Goal: Check status: Check status

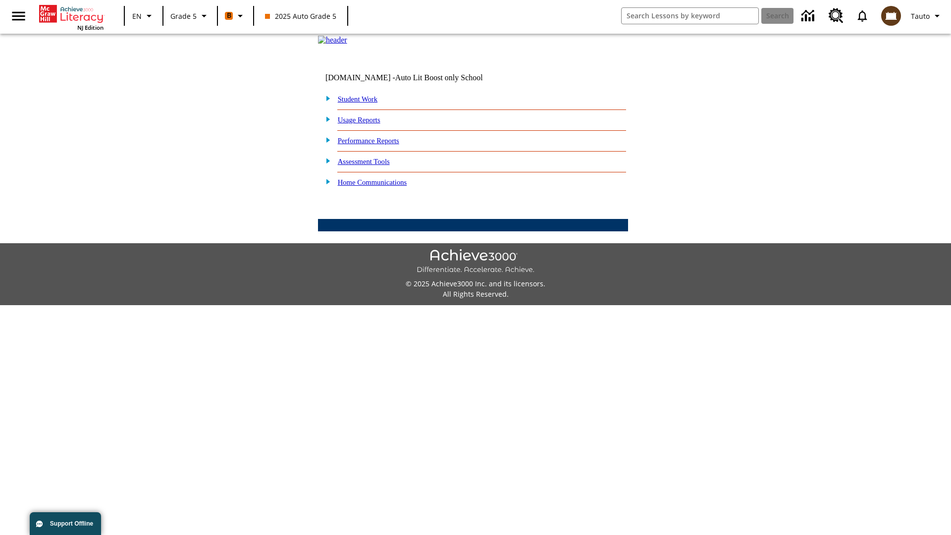
click at [364, 103] on link "Student Work" at bounding box center [358, 99] width 40 height 8
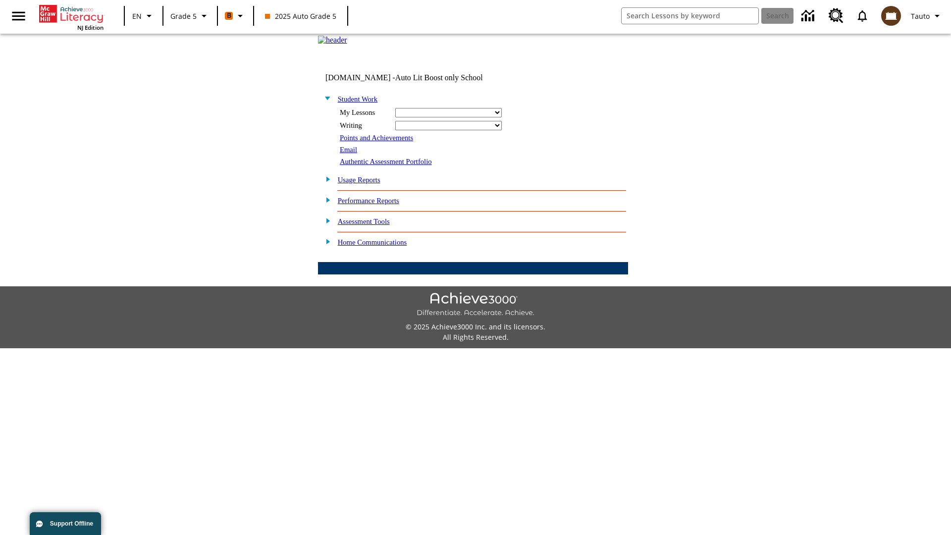
select select "/options/reports/?report_id=12&atype=22&section=2"
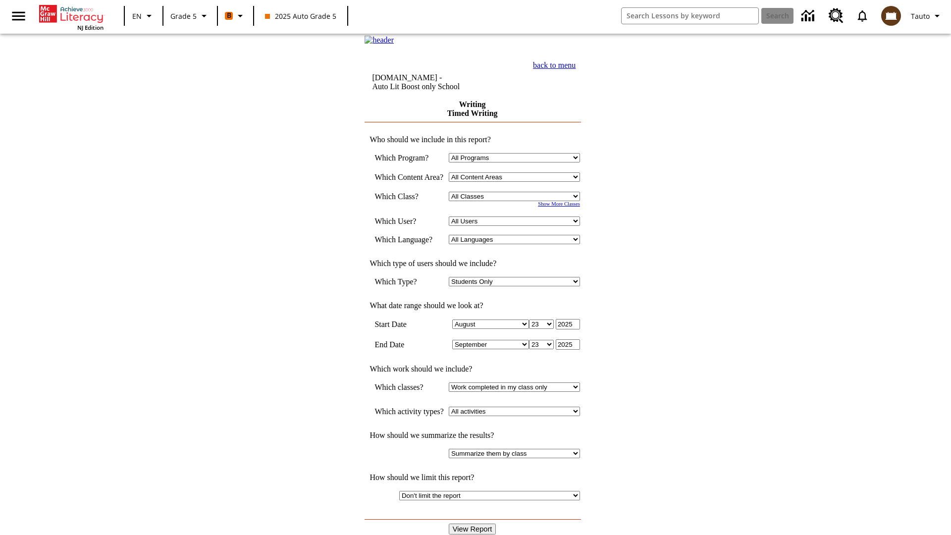
click at [518, 201] on select "Select a Class: All Classes 2025 Auto Grade 5 OL 2025 Auto Grade 6" at bounding box center [514, 196] width 131 height 9
select select "11133131"
